Goal: Transaction & Acquisition: Obtain resource

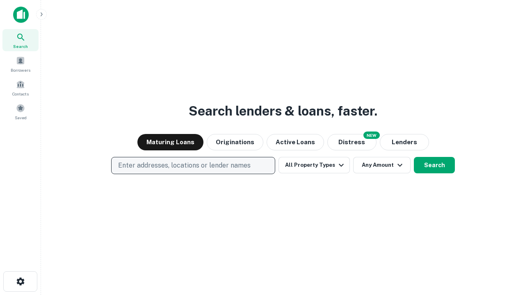
click at [193, 166] on p "Enter addresses, locations or lender names" at bounding box center [184, 166] width 133 height 10
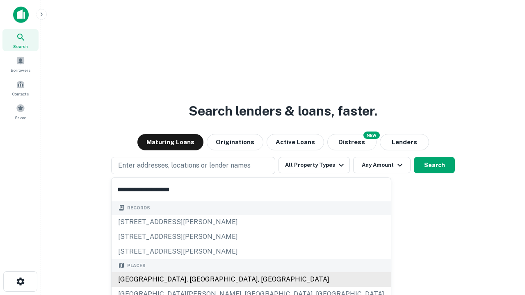
click at [196, 280] on div "[GEOGRAPHIC_DATA], [GEOGRAPHIC_DATA], [GEOGRAPHIC_DATA]" at bounding box center [251, 279] width 279 height 15
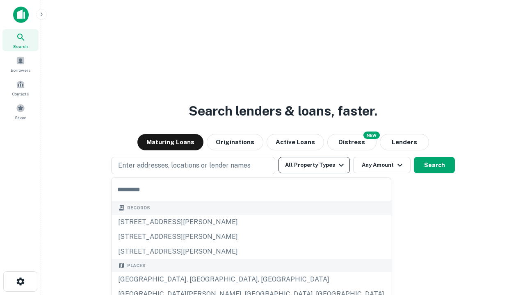
click at [314, 165] on button "All Property Types" at bounding box center [314, 165] width 71 height 16
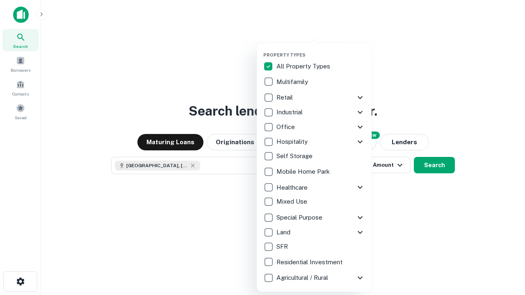
click at [321, 50] on button "button" at bounding box center [320, 50] width 115 height 0
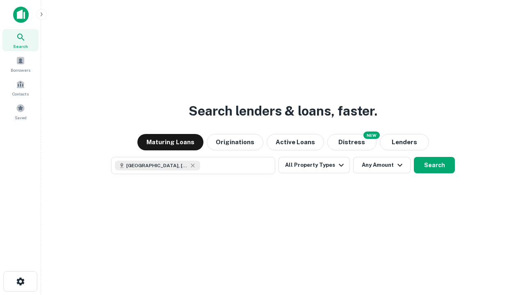
scroll to position [13, 0]
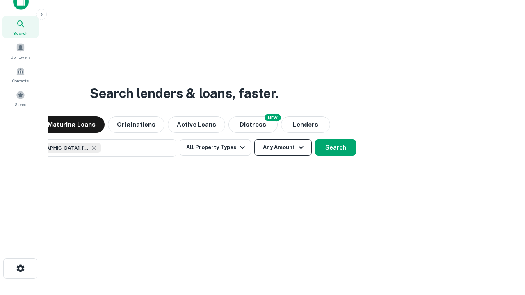
click at [254, 140] on button "Any Amount" at bounding box center [282, 148] width 57 height 16
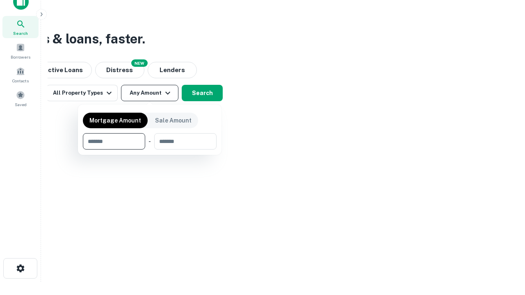
type input "*******"
click at [150, 150] on button "button" at bounding box center [150, 150] width 134 height 0
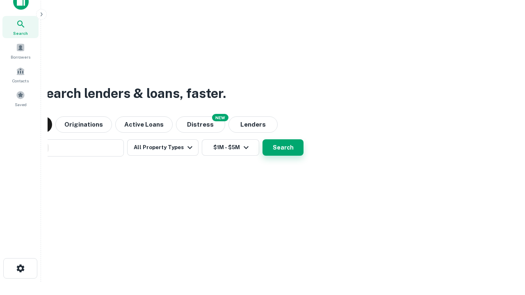
click at [263, 140] on button "Search" at bounding box center [283, 148] width 41 height 16
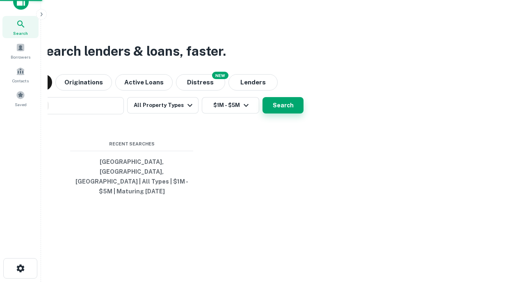
scroll to position [27, 232]
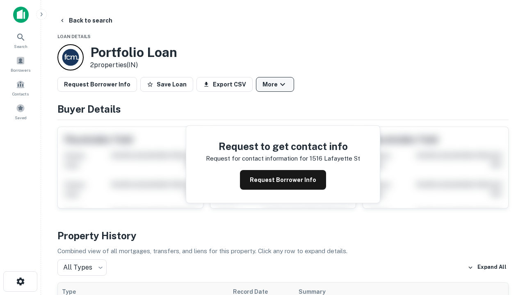
click at [275, 85] on button "More" at bounding box center [275, 84] width 38 height 15
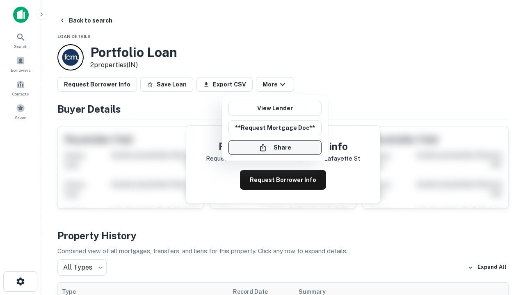
click at [275, 148] on button "Share" at bounding box center [275, 147] width 93 height 15
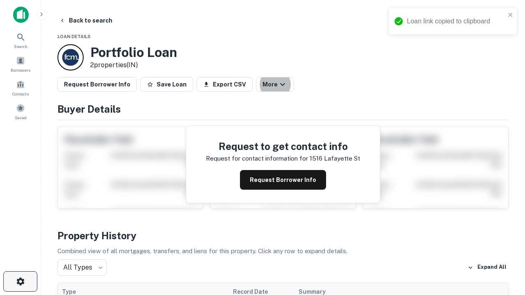
click at [20, 282] on icon "button" at bounding box center [21, 282] width 10 height 10
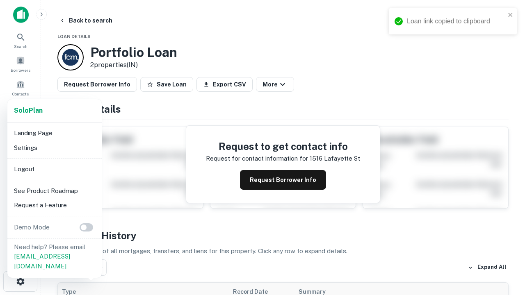
click at [54, 169] on li "Logout" at bounding box center [55, 169] width 88 height 15
